Goal: Information Seeking & Learning: Learn about a topic

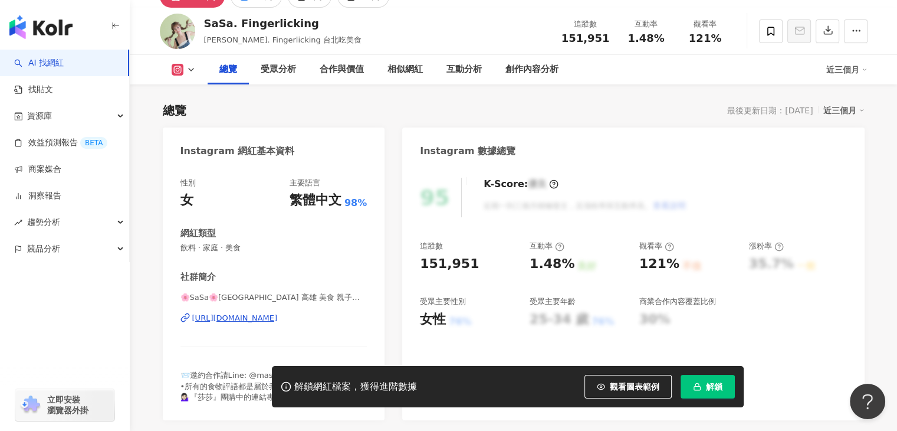
click at [842, 199] on div "95 K-Score : 優良 近期一到三個月積極發文，且漲粉率與互動率高。 查看說明" at bounding box center [633, 198] width 427 height 40
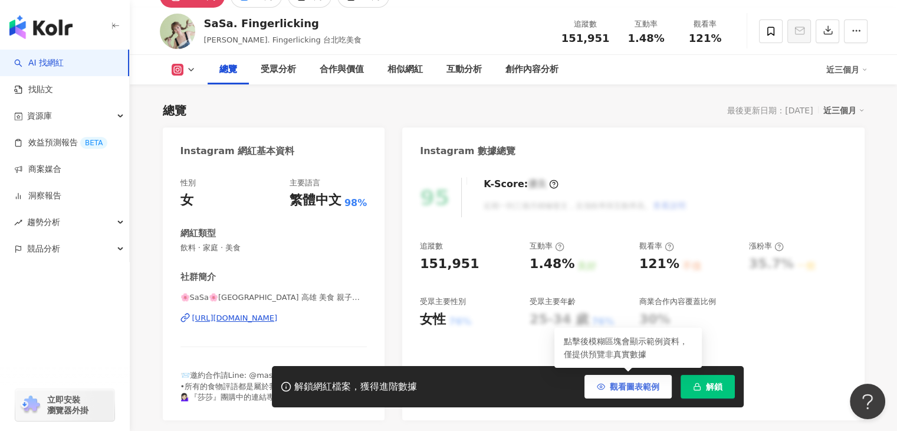
click at [651, 387] on span "觀看圖表範例" at bounding box center [635, 386] width 50 height 9
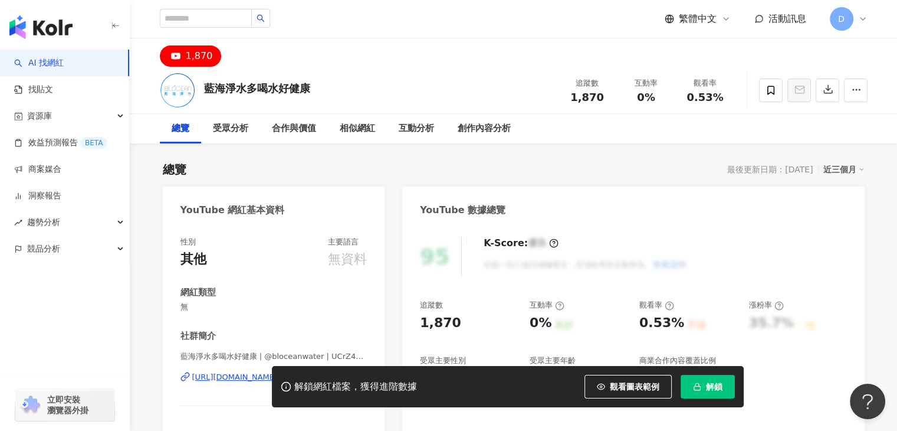
drag, startPoint x: 179, startPoint y: 55, endPoint x: 420, endPoint y: 40, distance: 241.8
click at [225, 54] on div "1,870" at bounding box center [513, 52] width 755 height 28
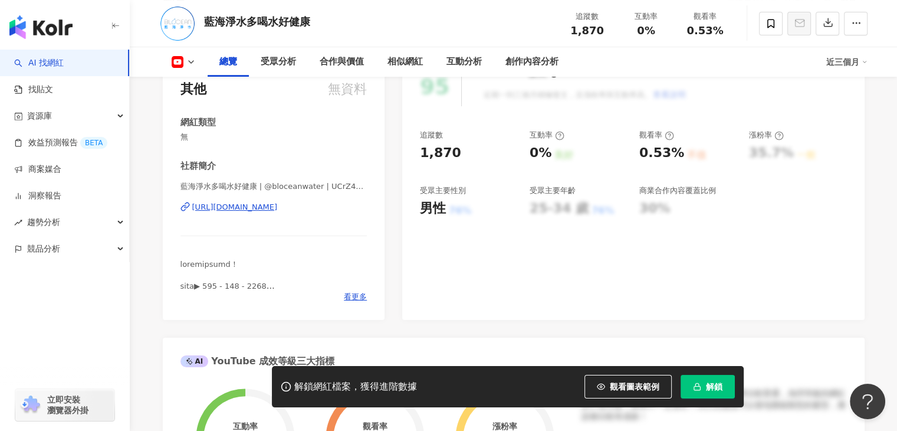
scroll to position [177, 0]
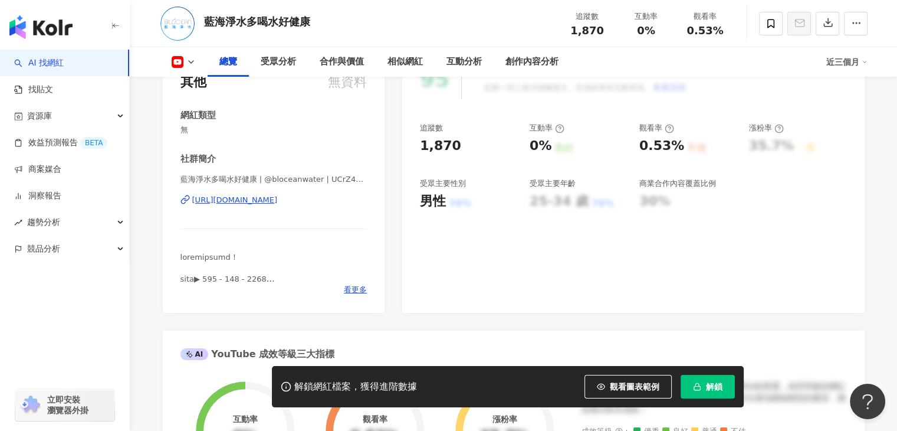
click at [193, 63] on icon at bounding box center [190, 61] width 9 height 9
click at [281, 62] on div "受眾分析" at bounding box center [278, 62] width 35 height 14
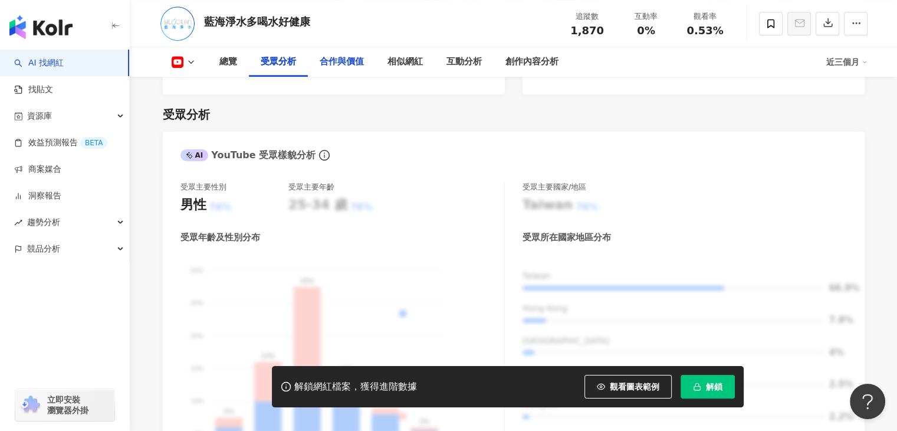
click at [349, 63] on div "合作與價值" at bounding box center [342, 62] width 44 height 14
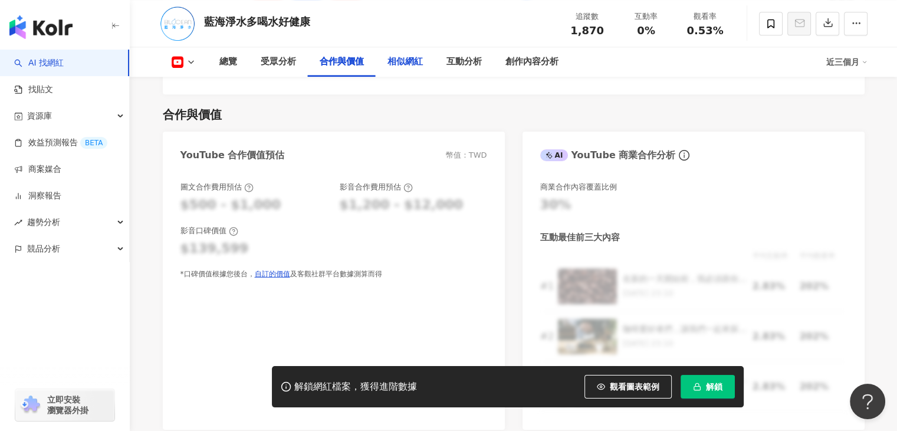
click at [394, 69] on div "相似網紅" at bounding box center [405, 62] width 59 height 30
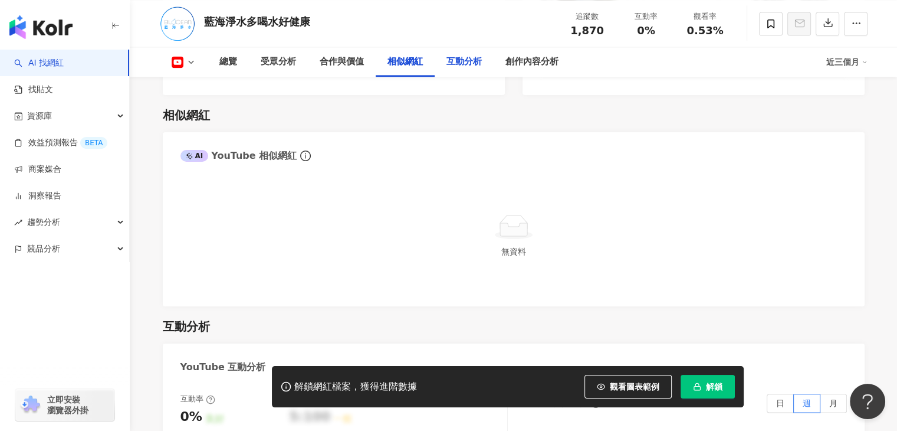
click at [471, 65] on div "互動分析" at bounding box center [464, 62] width 35 height 14
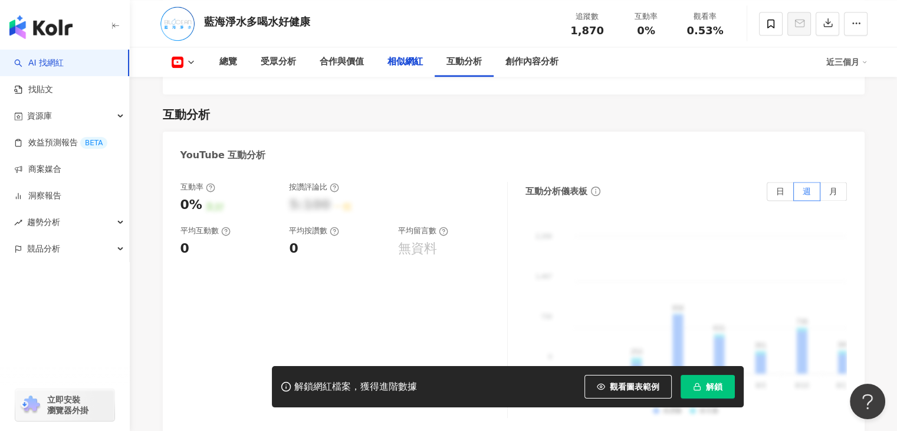
scroll to position [1704, 0]
